Goal: Task Accomplishment & Management: Use online tool/utility

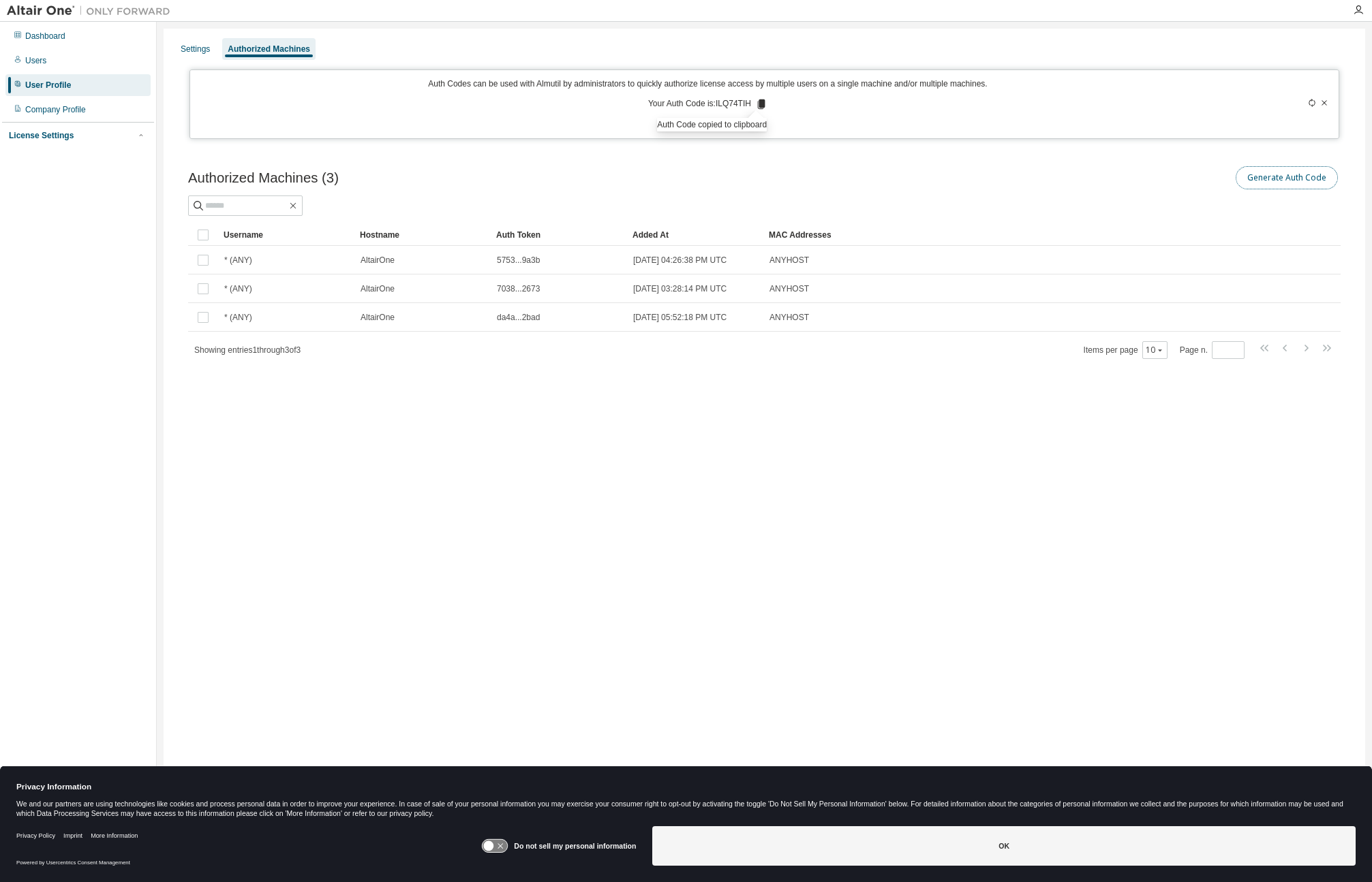
click at [1274, 178] on button "Generate Auth Code" at bounding box center [1287, 177] width 102 height 23
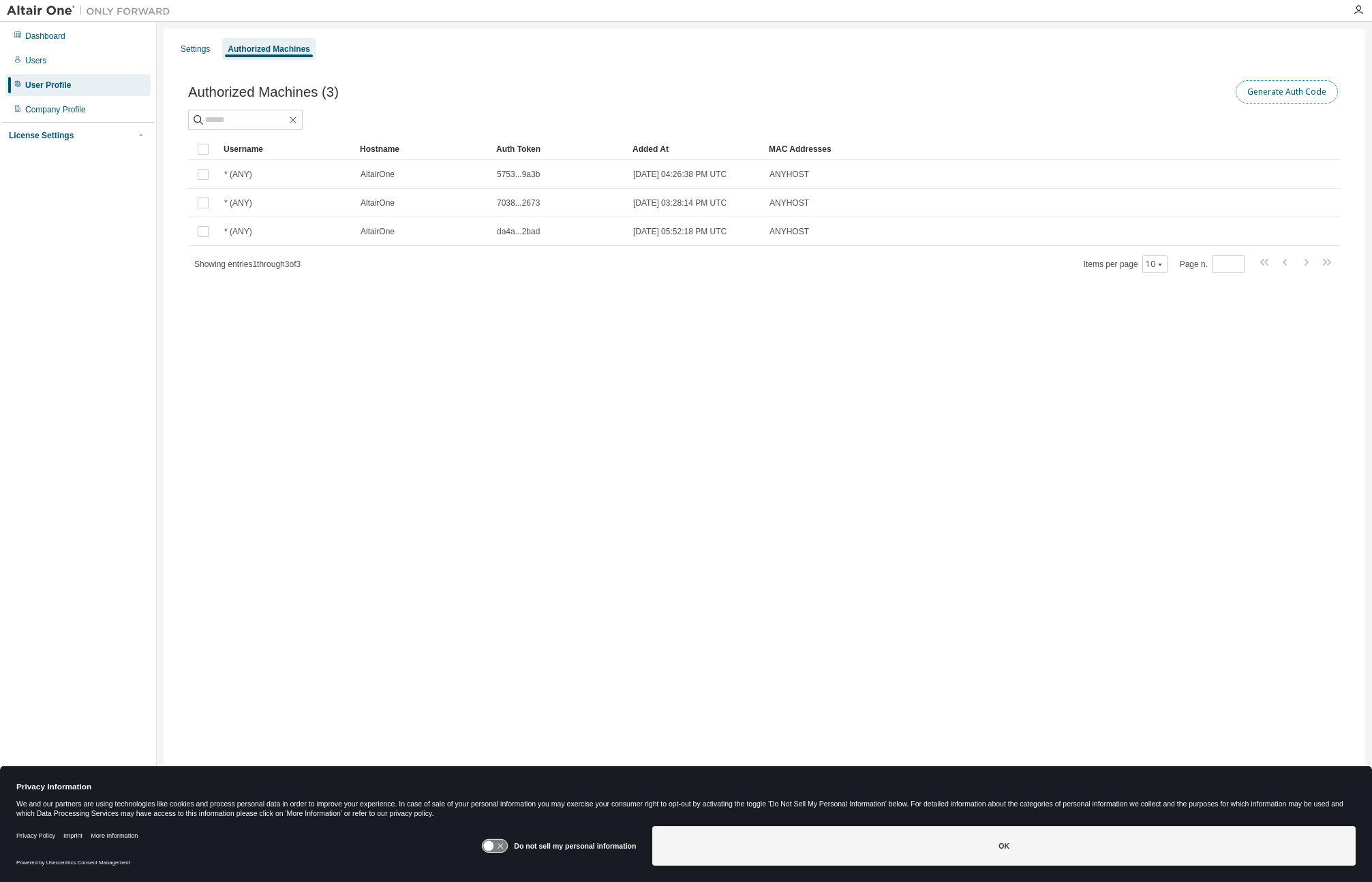
click at [1286, 87] on button "Generate Auth Code" at bounding box center [1287, 91] width 102 height 23
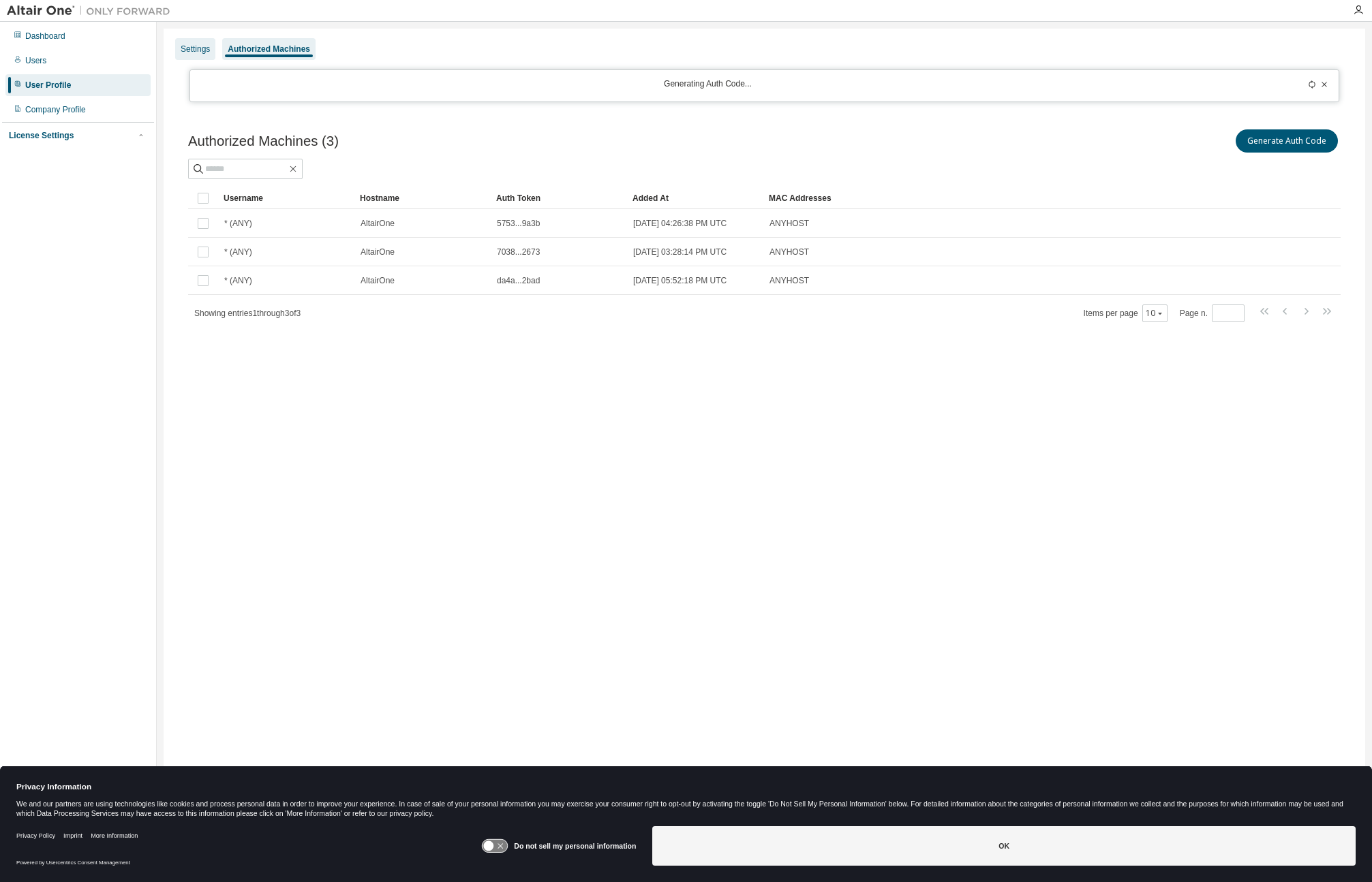
click at [202, 54] on div "Settings" at bounding box center [195, 49] width 30 height 11
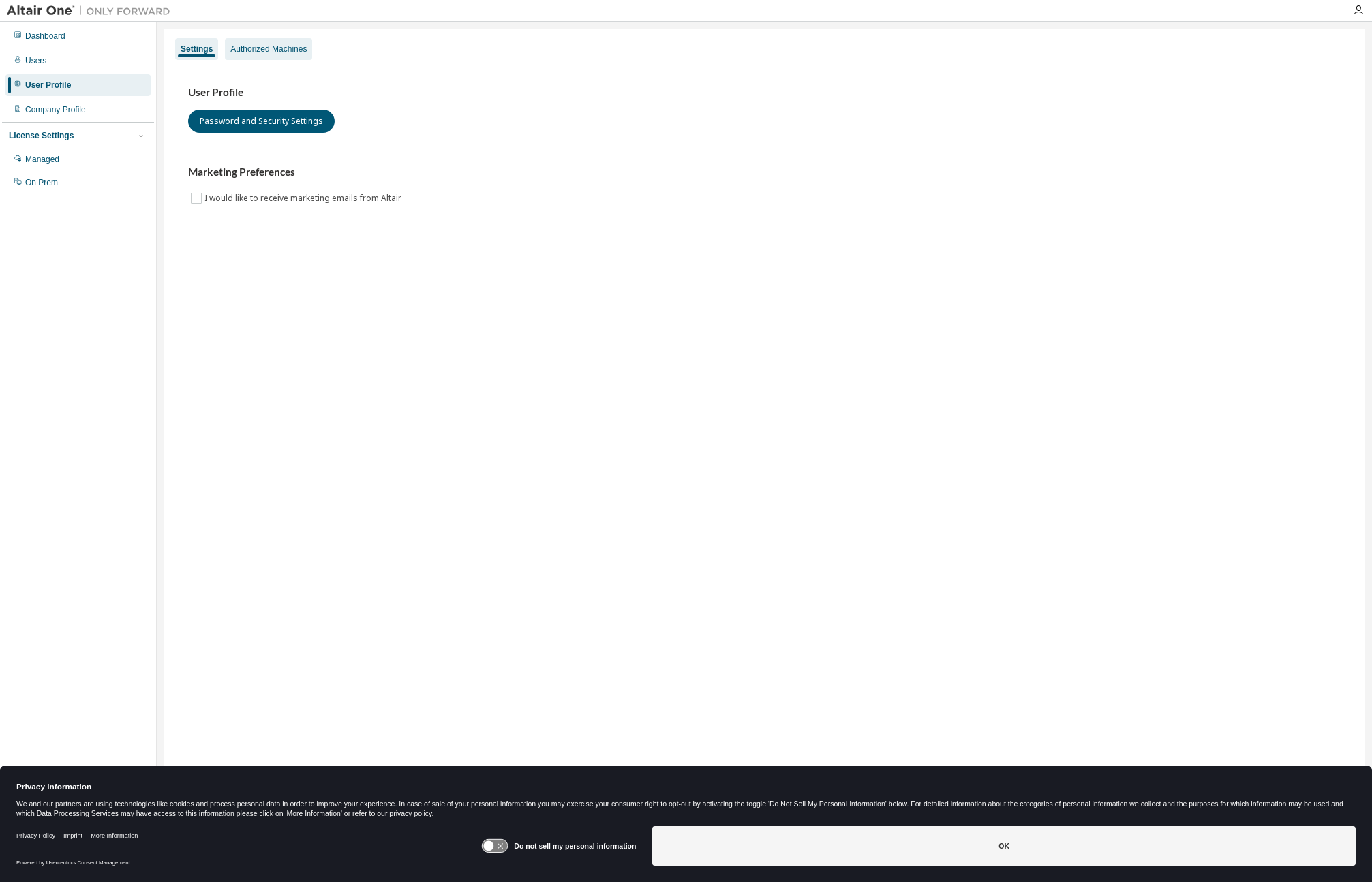
click at [283, 54] on div "Authorized Machines" at bounding box center [268, 49] width 76 height 11
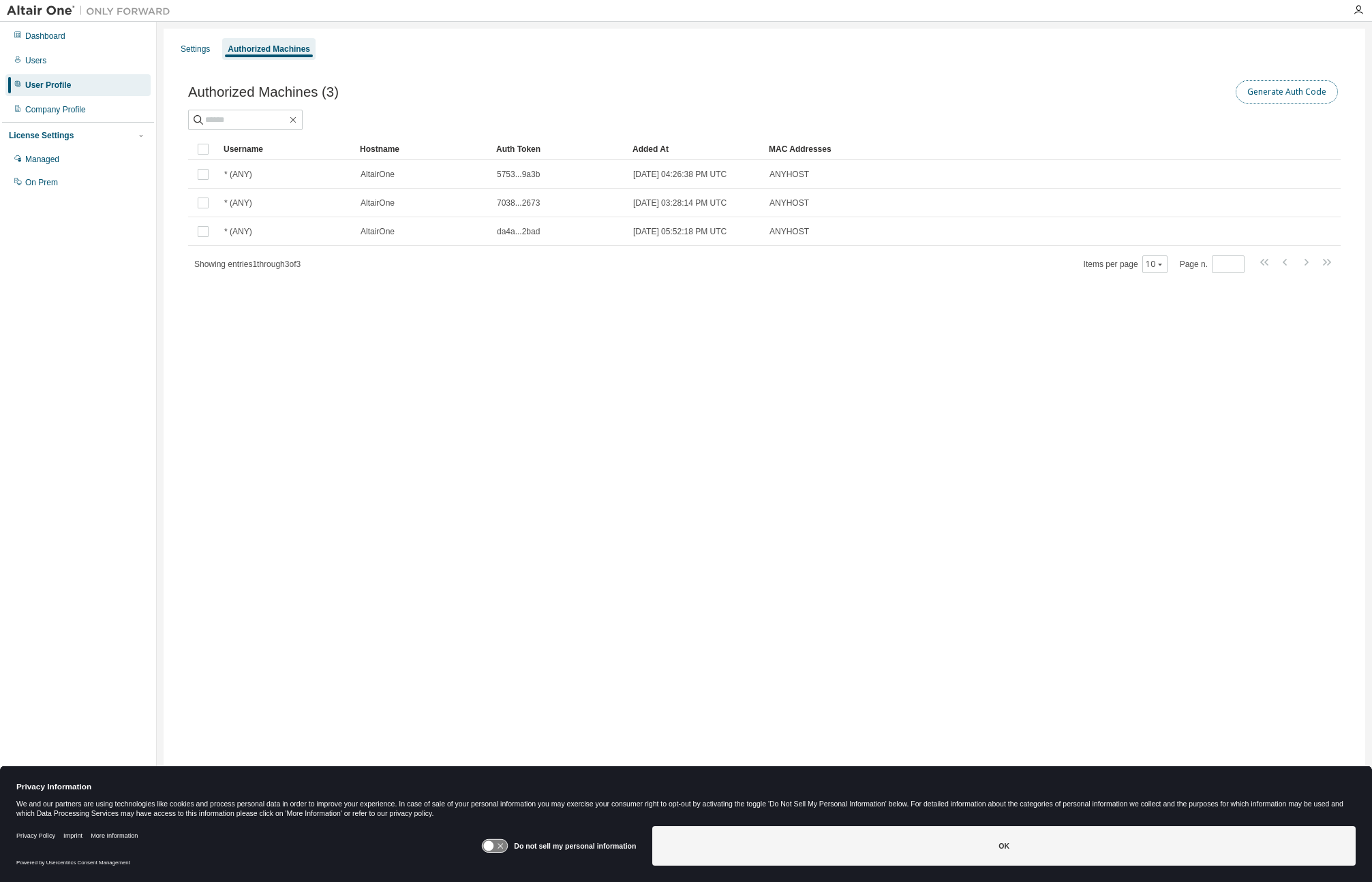
click at [1303, 92] on button "Generate Auth Code" at bounding box center [1287, 91] width 102 height 23
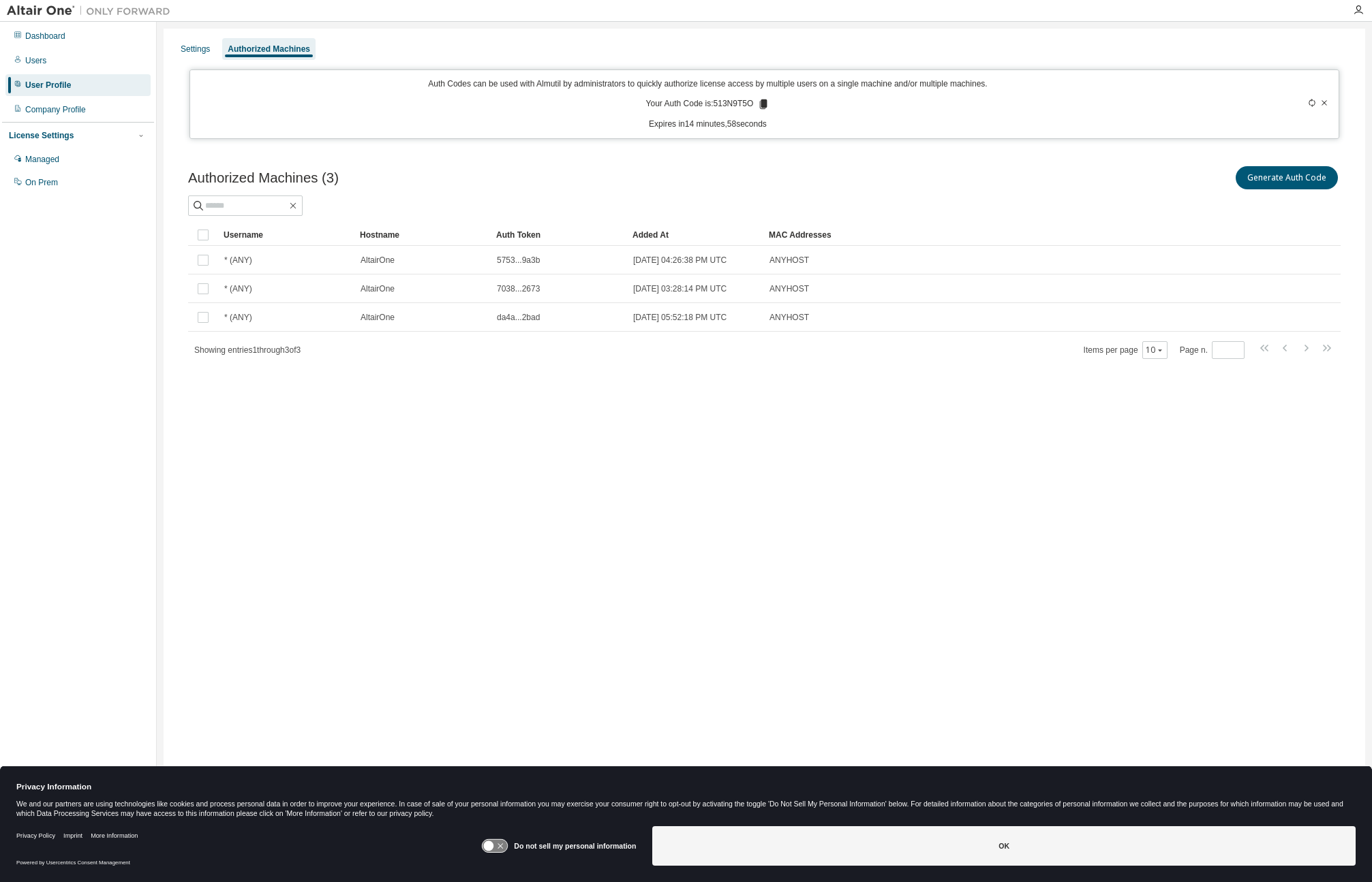
click at [764, 104] on icon at bounding box center [764, 104] width 8 height 10
click at [1023, 496] on div "Settings Authorized Machines Auth Codes can be used with Almutil by administrat…" at bounding box center [764, 432] width 1201 height 808
